Goal: Task Accomplishment & Management: Complete application form

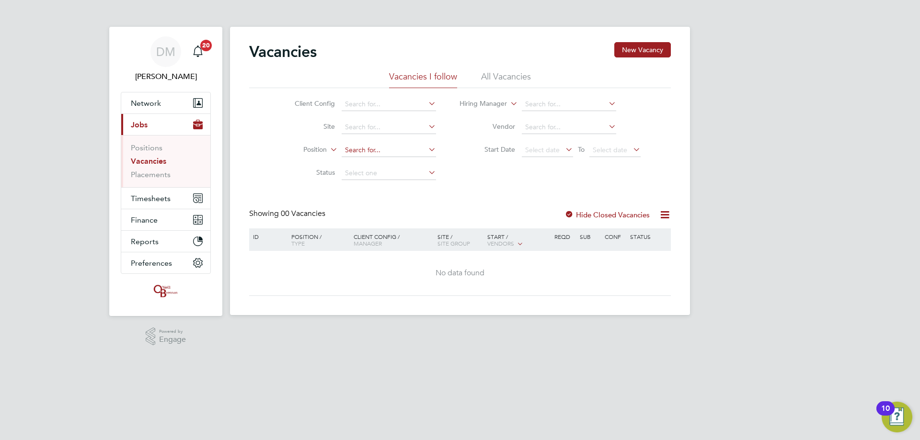
click at [353, 151] on input at bounding box center [389, 150] width 94 height 13
click at [373, 146] on input at bounding box center [389, 150] width 94 height 13
click at [150, 161] on link "Vacancies" at bounding box center [148, 161] width 35 height 9
click at [587, 213] on label "Hide Closed Vacancies" at bounding box center [606, 214] width 85 height 9
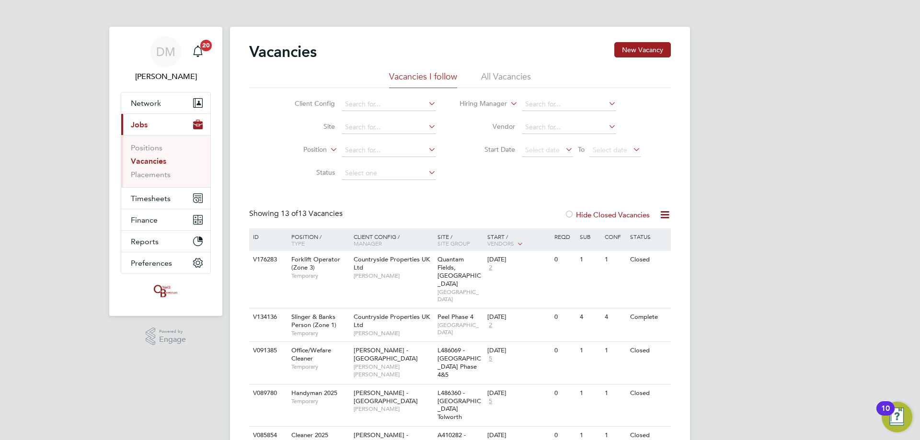
drag, startPoint x: 367, startPoint y: 6, endPoint x: 367, endPoint y: -3, distance: 9.1
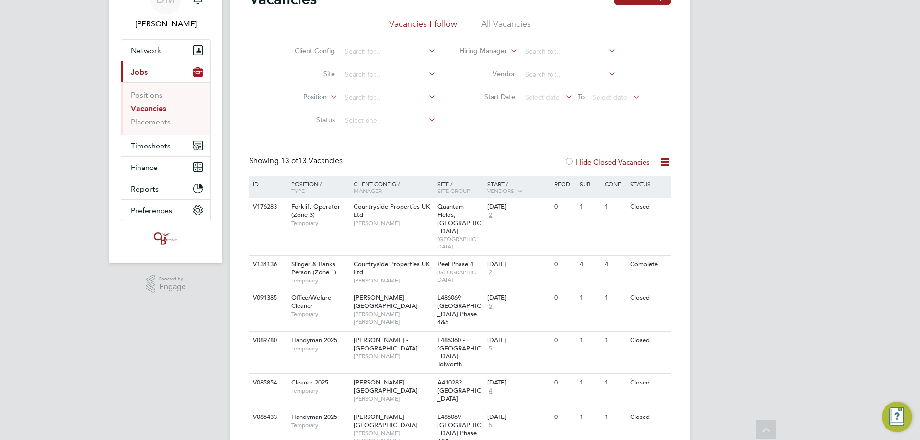
scroll to position [17, 0]
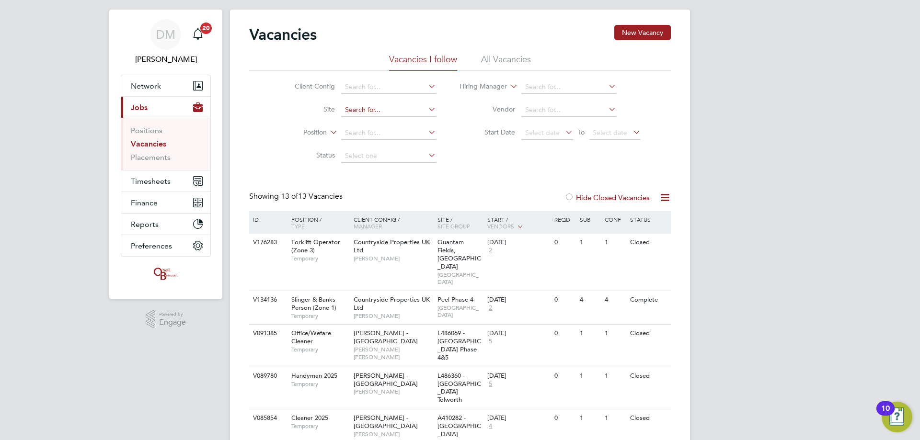
click at [367, 110] on input at bounding box center [389, 110] width 94 height 13
type input "55 Colmore Row (21S010)"
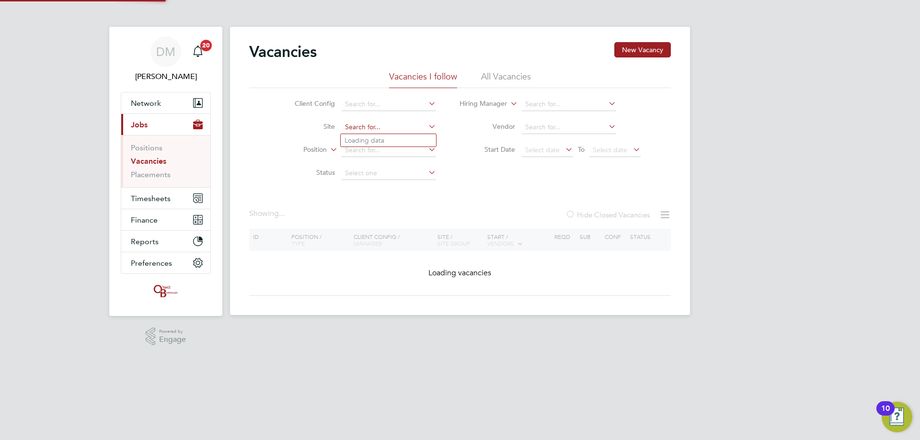
click at [425, 122] on input at bounding box center [389, 127] width 94 height 13
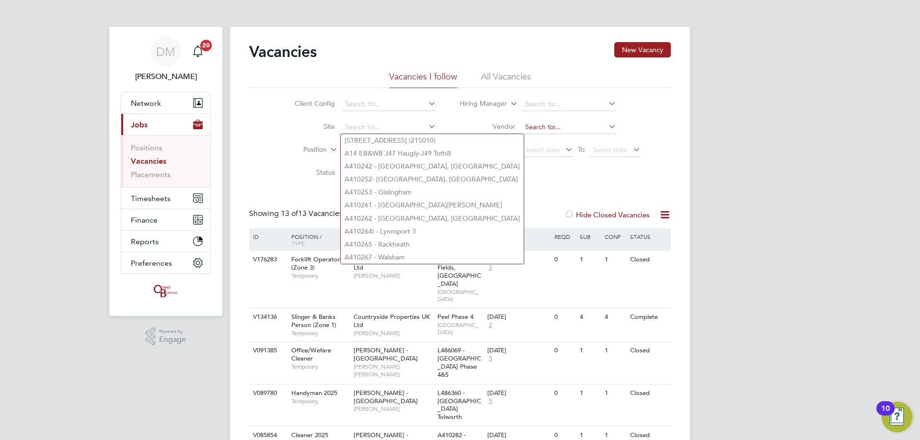
click at [545, 130] on input at bounding box center [569, 127] width 94 height 13
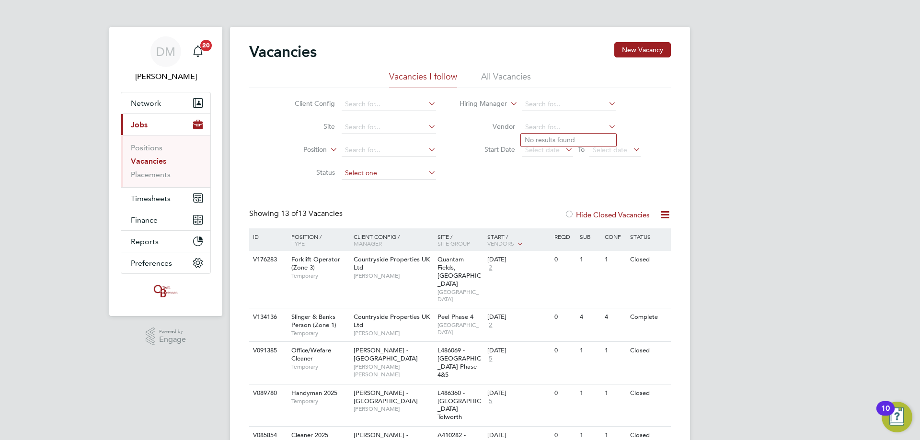
click at [371, 169] on input at bounding box center [389, 173] width 94 height 13
click at [360, 143] on li "Position" at bounding box center [358, 150] width 180 height 23
click at [362, 149] on input at bounding box center [389, 150] width 94 height 13
click at [494, 72] on li "All Vacancies" at bounding box center [506, 79] width 50 height 17
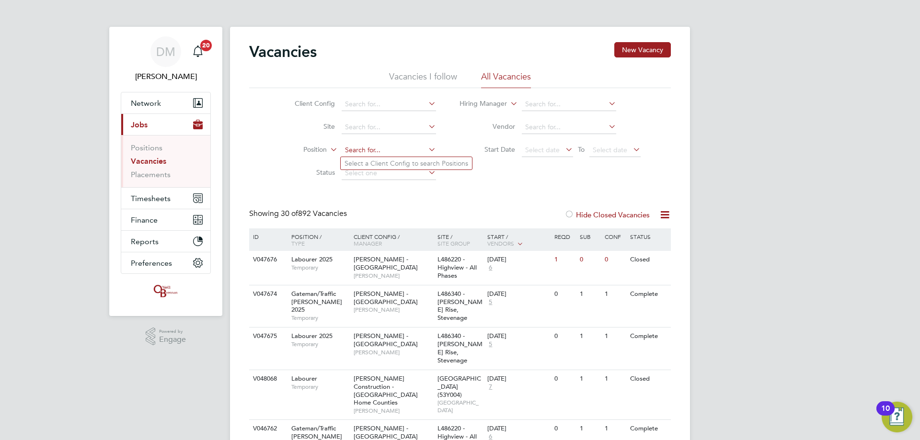
click at [367, 147] on input at bounding box center [389, 150] width 94 height 13
type input "site manager"
click at [381, 148] on input at bounding box center [389, 150] width 94 height 13
click at [388, 151] on input "site manag" at bounding box center [389, 150] width 94 height 13
type input "site manag"
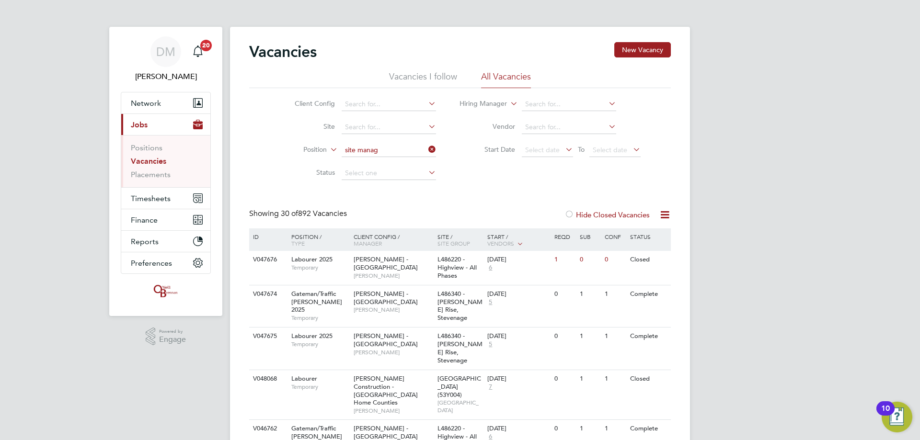
click at [391, 161] on li "Select a Client Config to search Positions" at bounding box center [406, 163] width 131 height 12
click at [387, 152] on input at bounding box center [389, 150] width 94 height 13
click at [426, 149] on icon at bounding box center [426, 149] width 0 height 13
click at [426, 150] on icon at bounding box center [426, 149] width 0 height 13
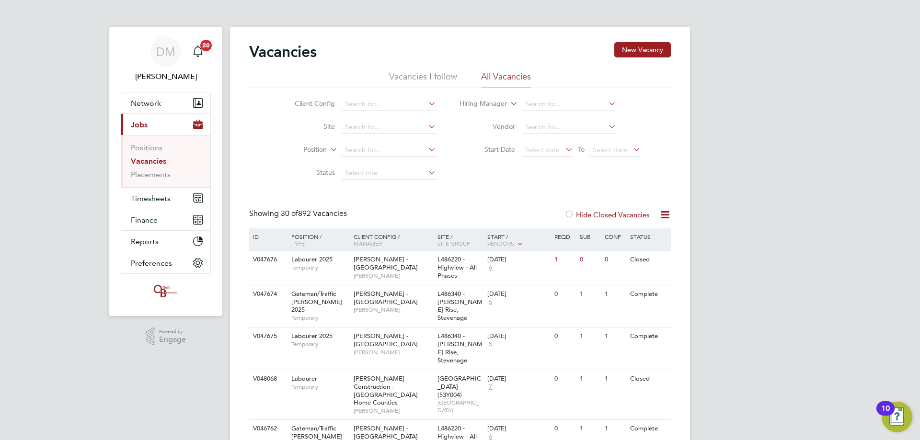
click at [328, 150] on icon at bounding box center [328, 147] width 0 height 9
click at [298, 169] on li "Type" at bounding box center [296, 173] width 59 height 12
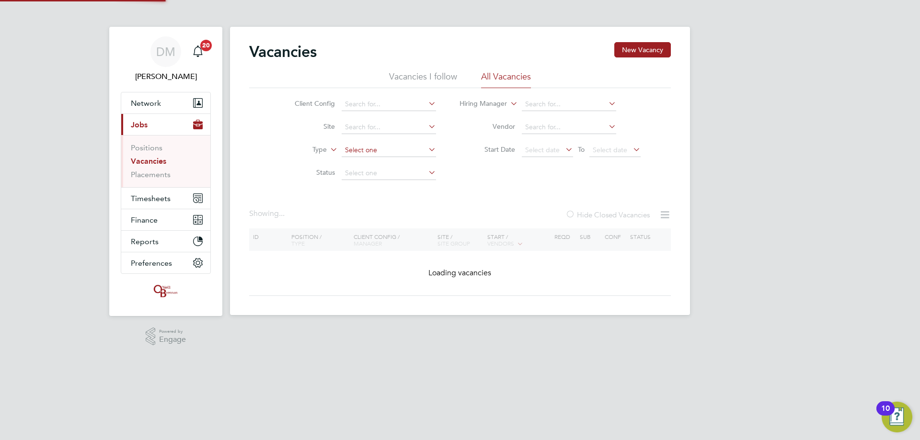
click at [351, 151] on input at bounding box center [389, 150] width 94 height 13
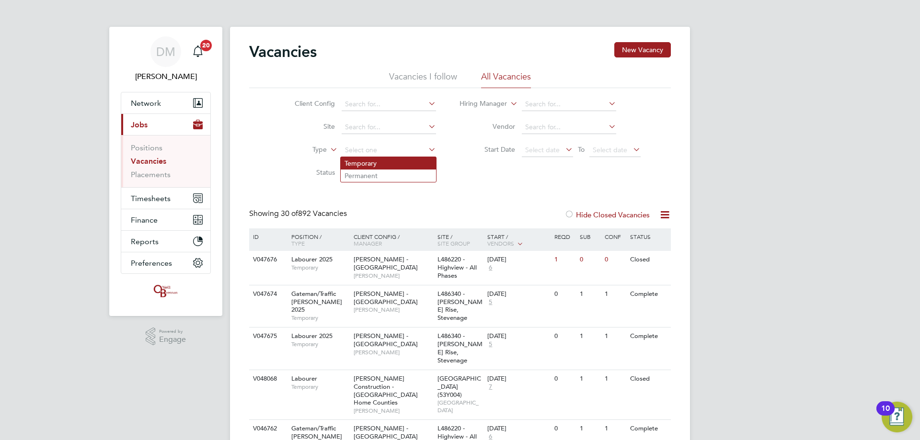
click at [355, 164] on li "Temporary" at bounding box center [388, 163] width 95 height 12
type input "Temporary"
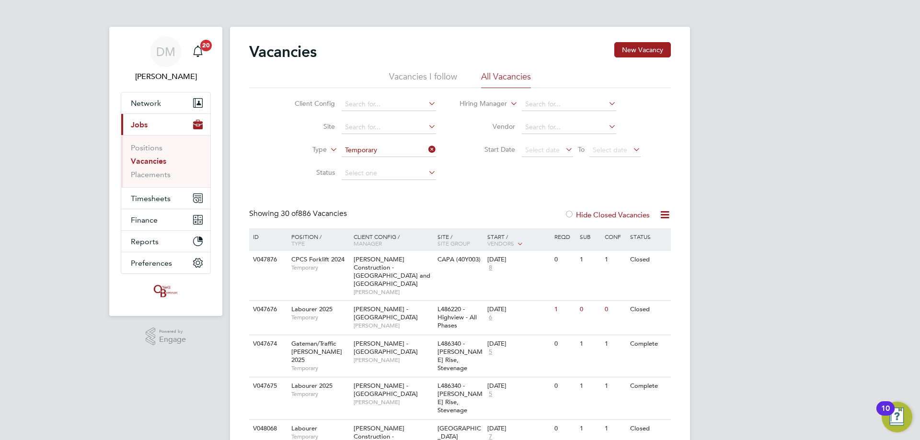
click at [607, 101] on icon at bounding box center [607, 103] width 0 height 13
click at [575, 114] on li "Mihai Balan" at bounding box center [580, 117] width 118 height 13
type input "[PERSON_NAME]"
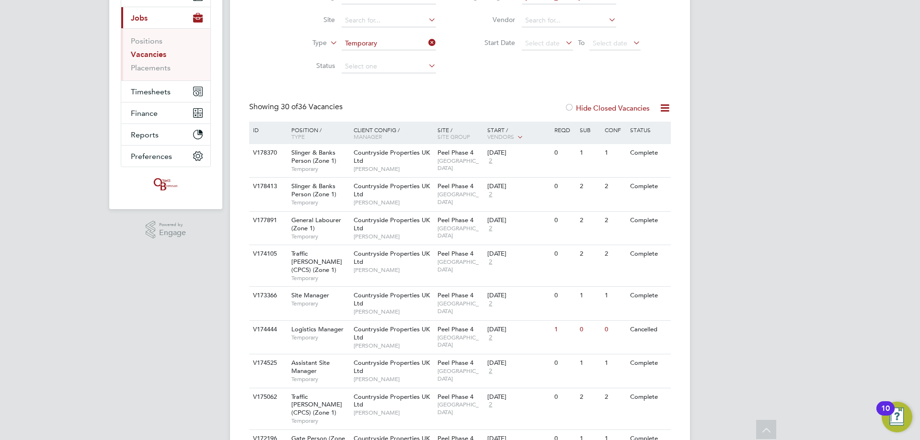
scroll to position [48, 0]
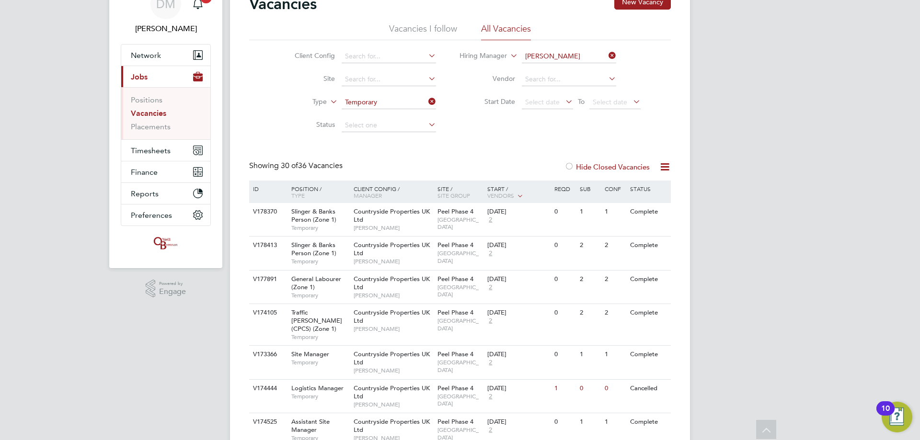
click at [661, 168] on icon at bounding box center [665, 167] width 12 height 12
click at [572, 167] on div at bounding box center [569, 168] width 10 height 10
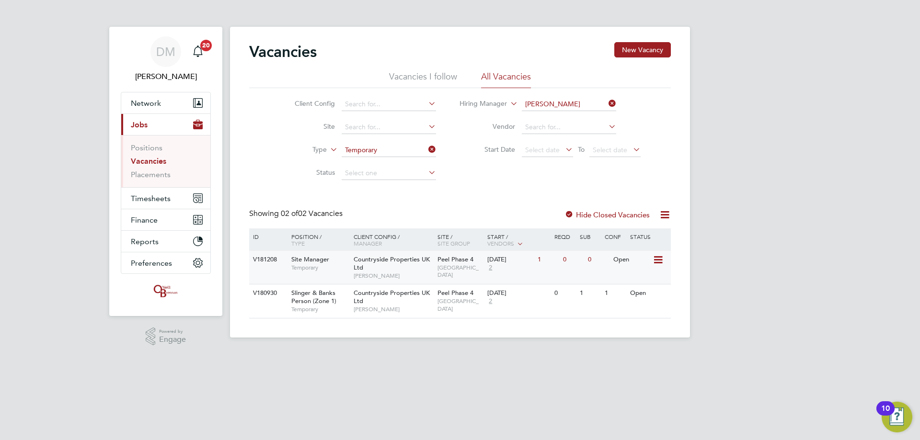
click at [490, 264] on span "2" at bounding box center [490, 268] width 6 height 8
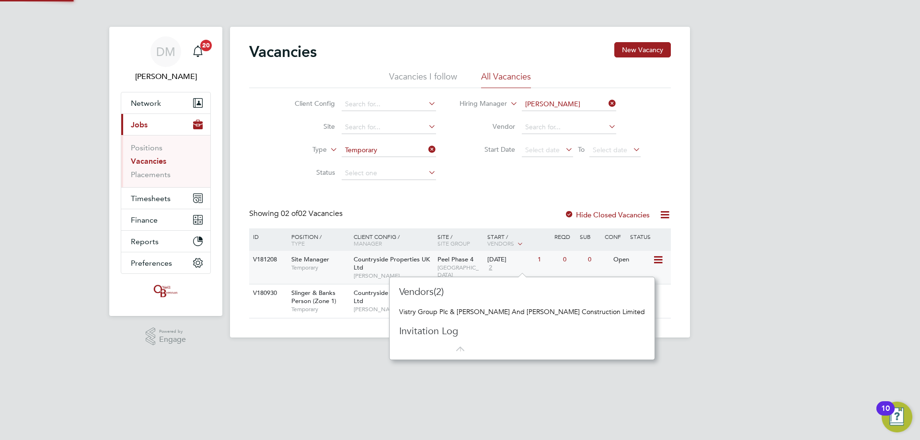
scroll to position [9, 7]
click at [656, 263] on icon at bounding box center [658, 260] width 10 height 12
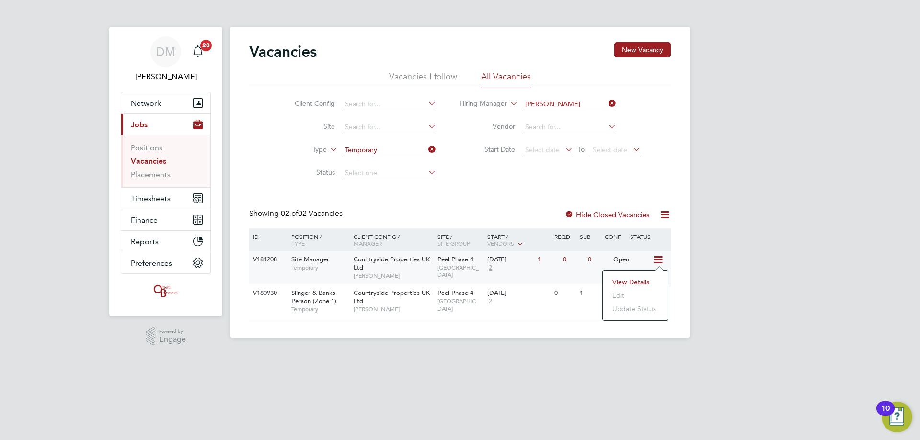
click at [616, 294] on li "Edit" at bounding box center [636, 295] width 56 height 13
click at [623, 284] on li "View Details" at bounding box center [636, 282] width 56 height 13
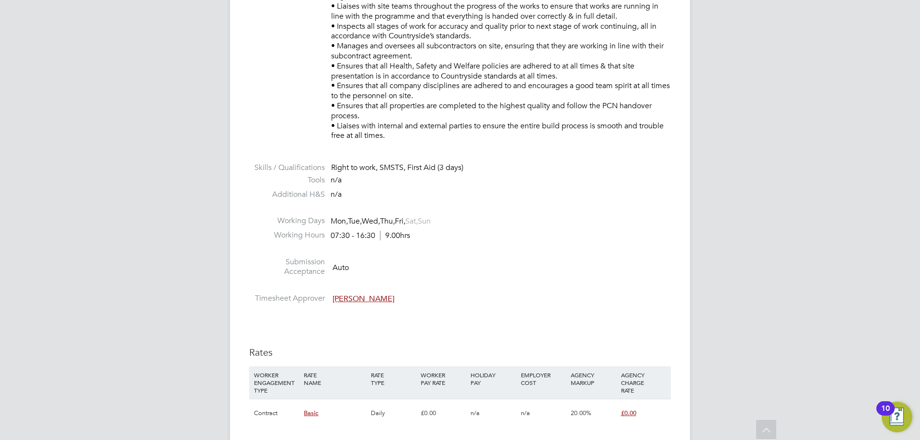
scroll to position [671, 0]
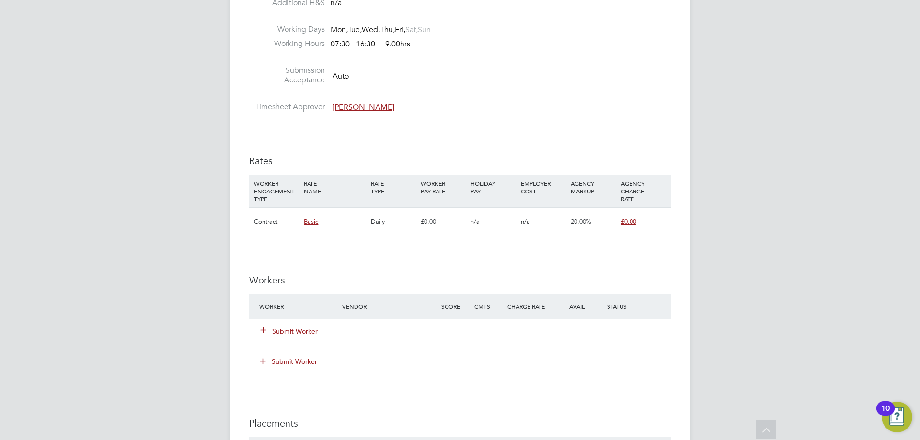
click at [294, 327] on button "Submit Worker" at bounding box center [290, 332] width 58 height 10
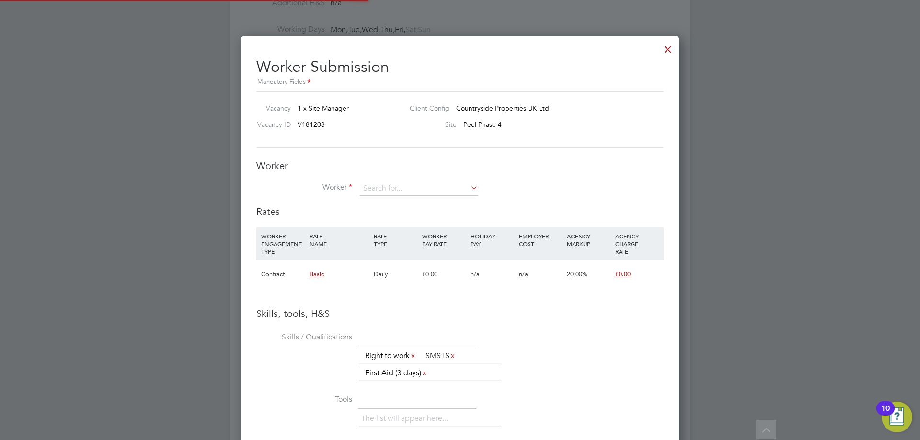
scroll to position [621, 438]
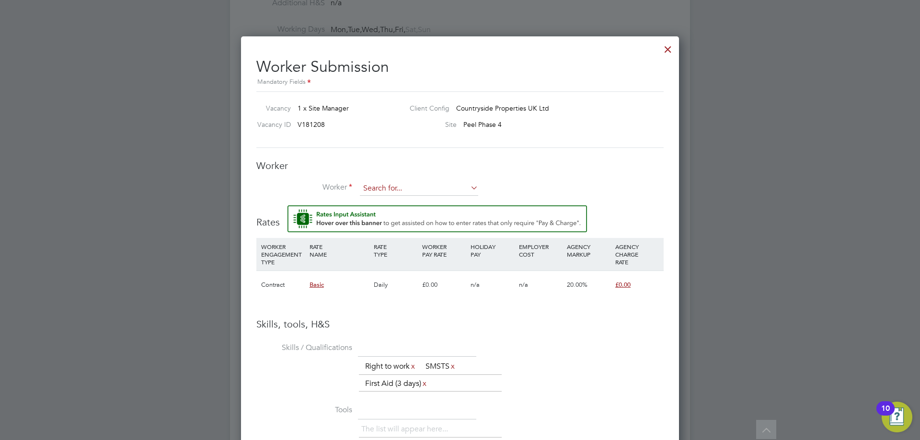
click at [404, 184] on input at bounding box center [419, 189] width 118 height 14
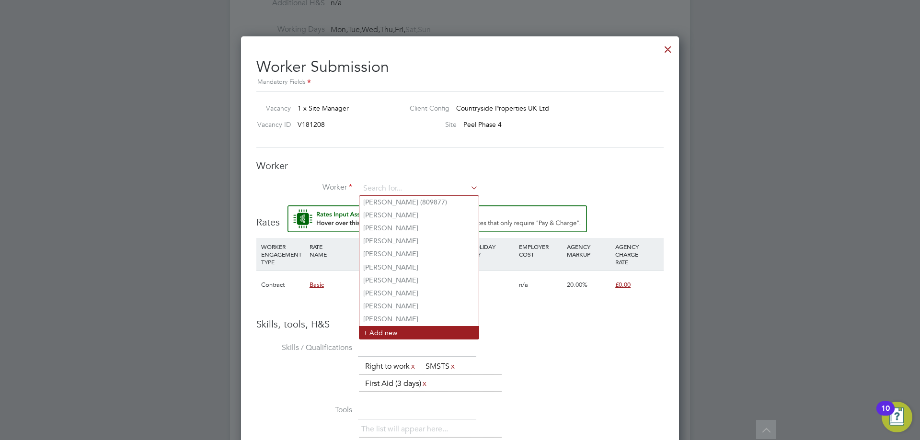
click at [381, 326] on li "+ Add new" at bounding box center [418, 332] width 119 height 13
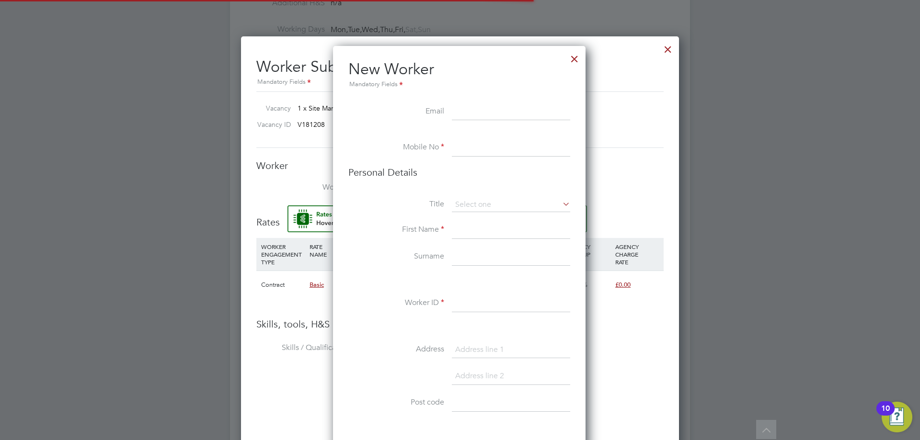
scroll to position [811, 254]
click at [467, 109] on input at bounding box center [511, 112] width 118 height 17
click at [455, 108] on input at bounding box center [511, 112] width 118 height 17
click at [461, 112] on input at bounding box center [511, 112] width 118 height 17
paste input "skillee@hotmail.co.uk"
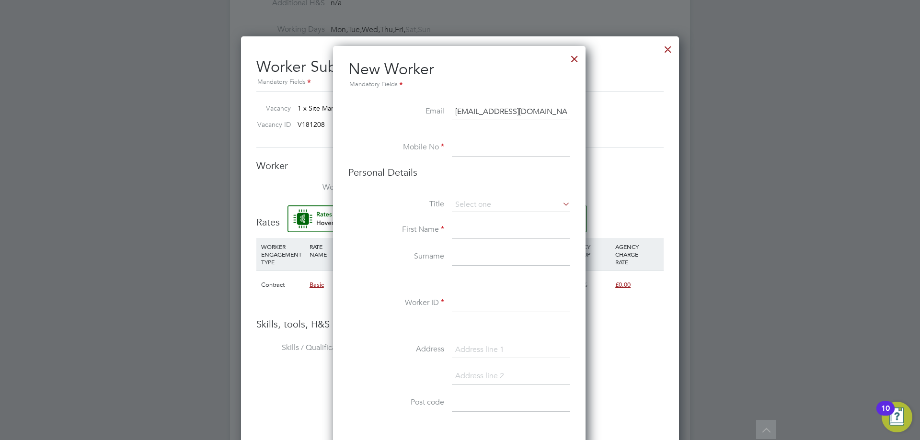
type input "skillee@hotmail.co.uk"
click at [472, 142] on input at bounding box center [511, 147] width 118 height 17
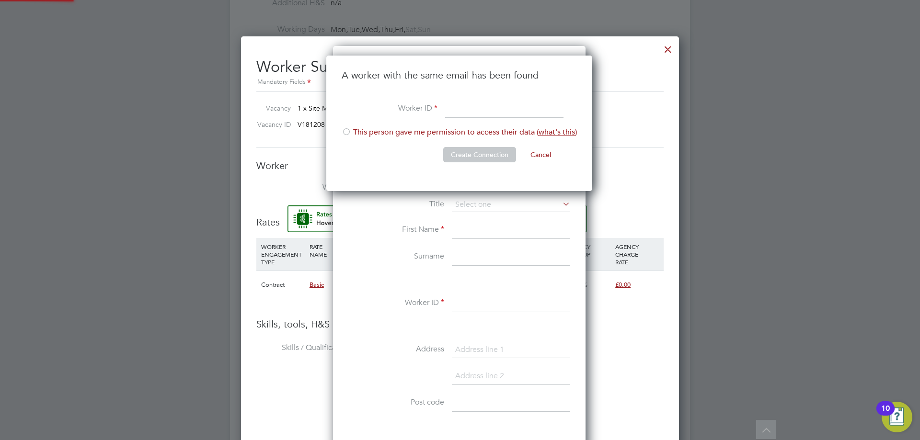
scroll to position [136, 267]
click at [356, 132] on li "This person gave me permission to access their data ( what's this )" at bounding box center [459, 137] width 235 height 20
click at [478, 103] on input at bounding box center [504, 109] width 118 height 17
click at [548, 150] on button "Cancel" at bounding box center [541, 154] width 36 height 15
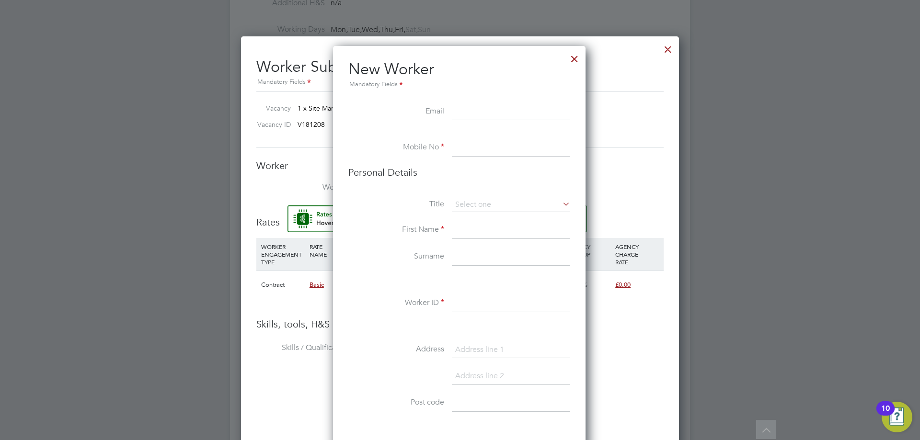
click at [544, 150] on input at bounding box center [511, 147] width 118 height 17
type input "07554 800854"
drag, startPoint x: 520, startPoint y: 205, endPoint x: 527, endPoint y: 205, distance: 6.2
click at [520, 206] on input at bounding box center [511, 205] width 118 height 14
click at [522, 219] on li "Mr" at bounding box center [510, 218] width 119 height 12
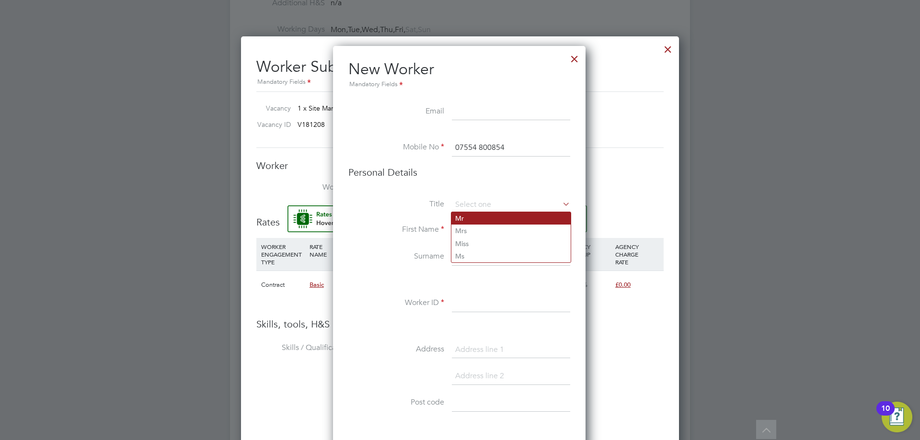
type input "Mr"
click at [509, 233] on input at bounding box center [511, 230] width 118 height 17
type input "Khum"
click at [515, 257] on input at bounding box center [511, 257] width 118 height 17
type input "Saru"
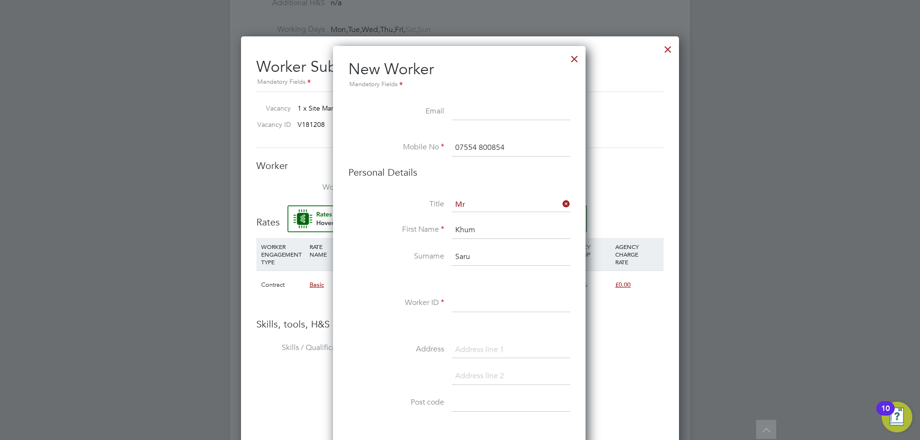
drag, startPoint x: 534, startPoint y: 296, endPoint x: 534, endPoint y: 301, distance: 4.8
click at [534, 296] on input at bounding box center [511, 303] width 118 height 17
click at [533, 308] on input at bounding box center [511, 303] width 118 height 17
click at [451, 307] on li "Worker ID" at bounding box center [459, 308] width 222 height 27
click at [444, 302] on label "Worker ID" at bounding box center [396, 303] width 96 height 10
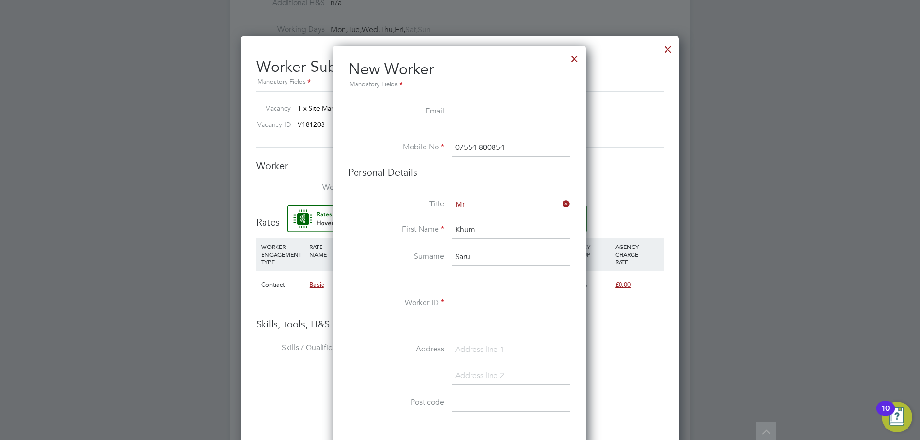
scroll to position [719, 0]
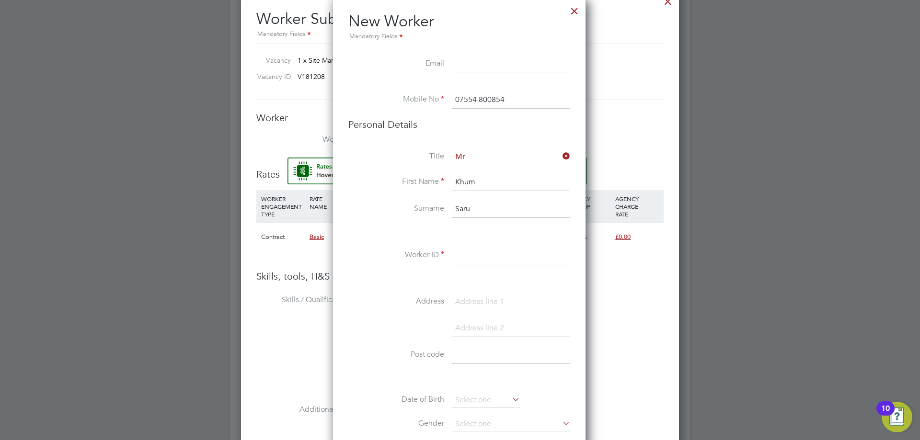
click at [466, 255] on input at bounding box center [511, 255] width 118 height 17
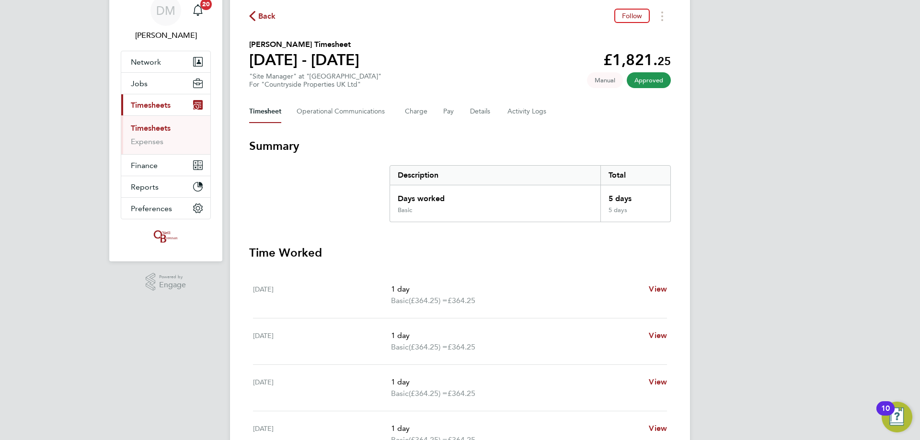
scroll to position [96, 0]
